Goal: Transaction & Acquisition: Subscribe to service/newsletter

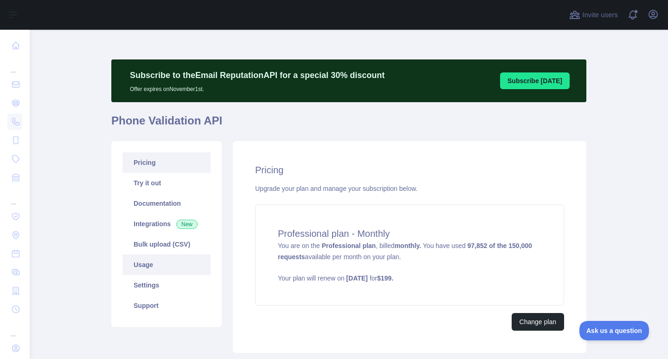
click at [156, 265] on link "Usage" at bounding box center [166, 264] width 88 height 20
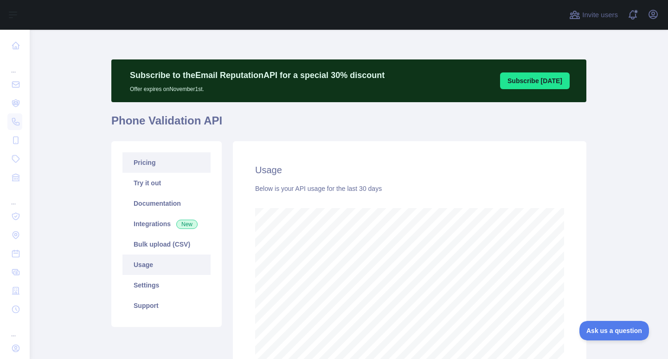
click at [152, 168] on link "Pricing" at bounding box center [166, 162] width 88 height 20
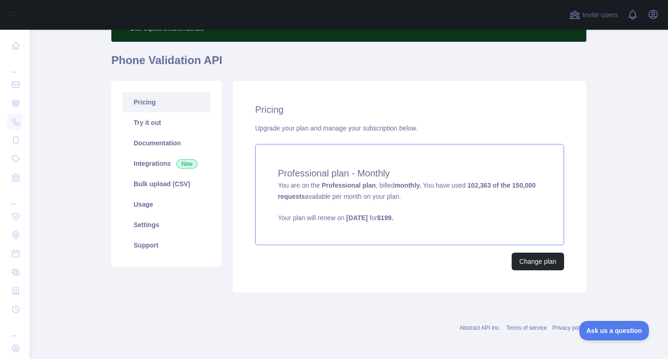
scroll to position [63, 0]
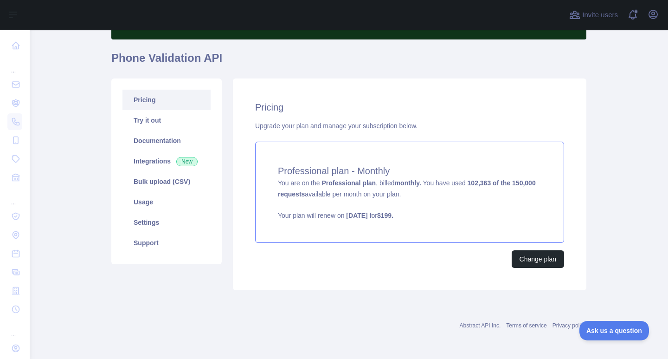
click at [489, 189] on div "Professional plan - Monthly You are on the Professional plan , billed monthly. …" at bounding box center [409, 192] width 309 height 101
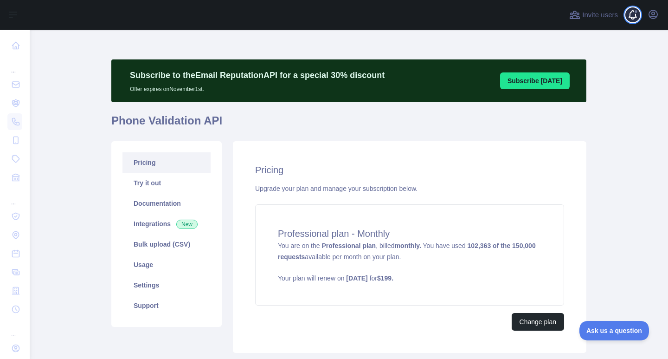
click at [631, 23] on span at bounding box center [636, 15] width 19 height 30
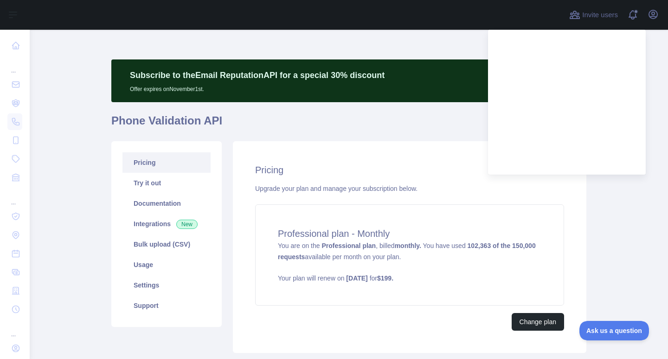
click at [613, 231] on main "Subscribe to the Email Reputation API for a special 30 % discount Offer expires…" at bounding box center [349, 194] width 638 height 329
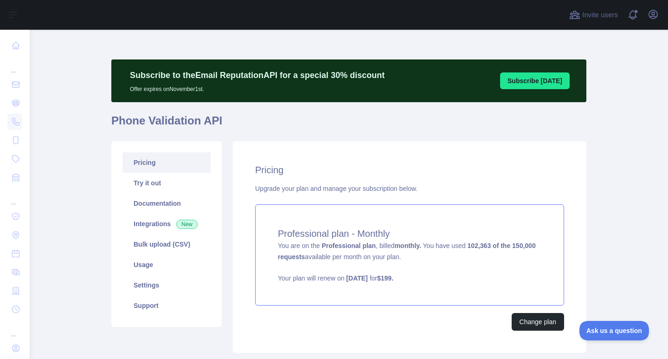
click at [482, 256] on div "Professional plan - Monthly You are on the Professional plan , billed monthly. …" at bounding box center [409, 254] width 309 height 101
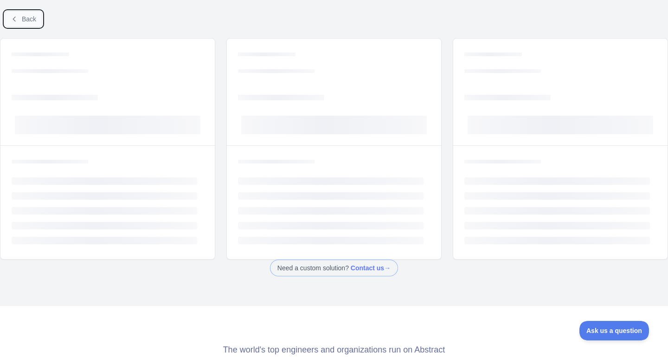
click at [22, 15] on span "Back" at bounding box center [29, 18] width 14 height 7
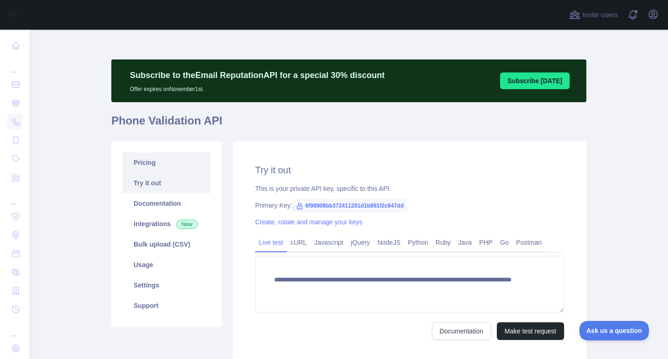
click at [158, 166] on link "Pricing" at bounding box center [166, 162] width 88 height 20
